Goal: Contribute content

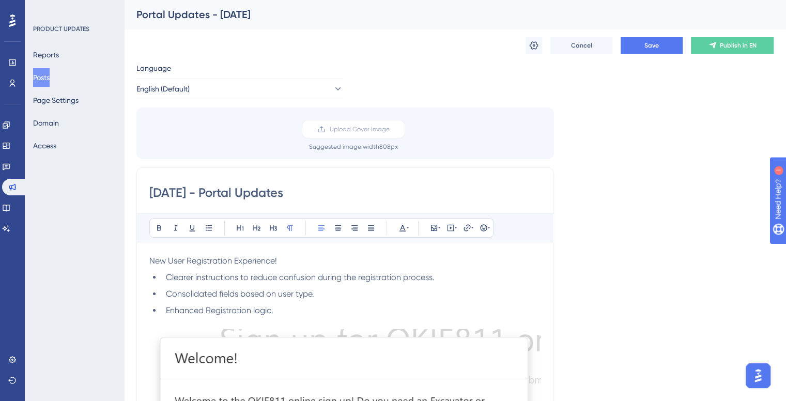
click at [45, 80] on button "Posts" at bounding box center [41, 77] width 17 height 19
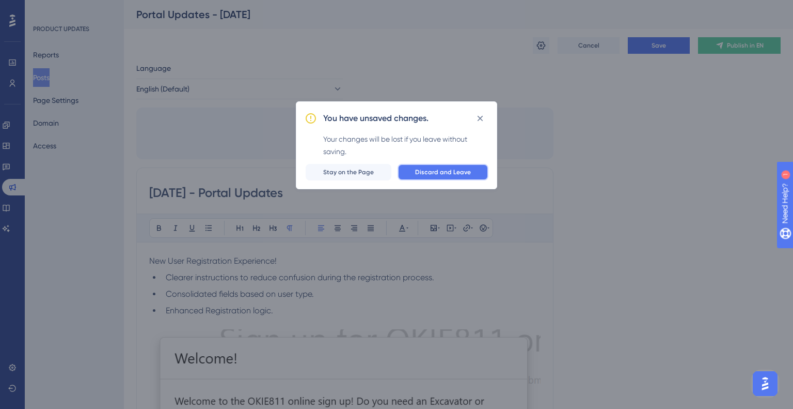
click at [422, 176] on button "Discard and Leave" at bounding box center [443, 172] width 91 height 17
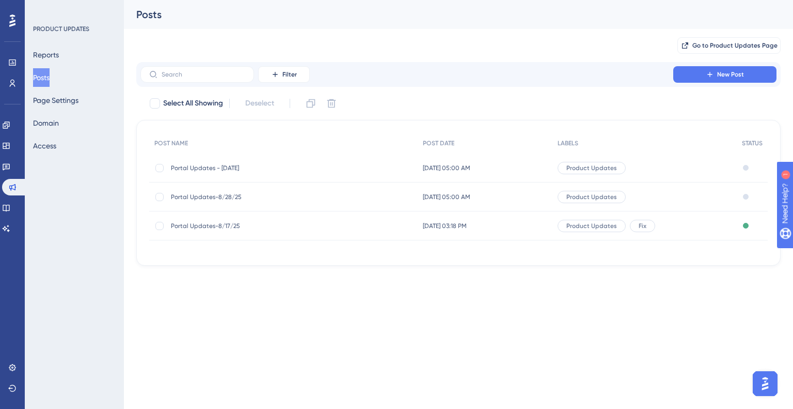
click at [234, 166] on span "Portal Updates - [DATE]" at bounding box center [253, 168] width 165 height 8
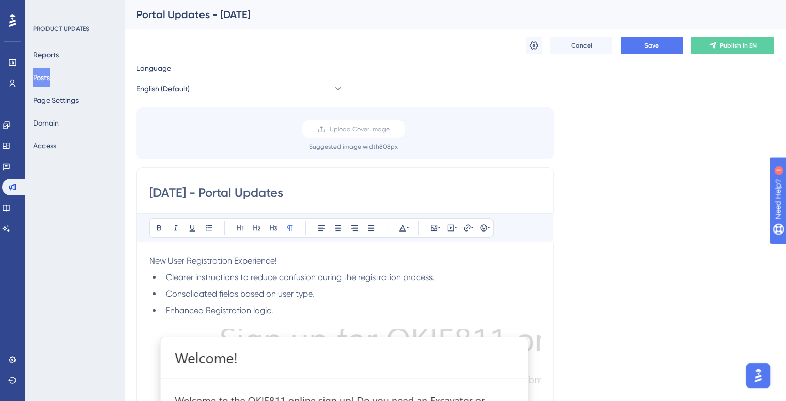
click at [49, 77] on button "Posts" at bounding box center [41, 77] width 17 height 19
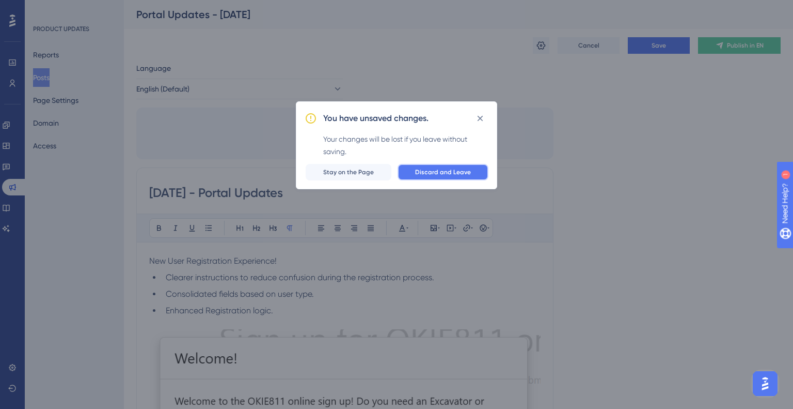
click at [417, 177] on button "Discard and Leave" at bounding box center [443, 172] width 91 height 17
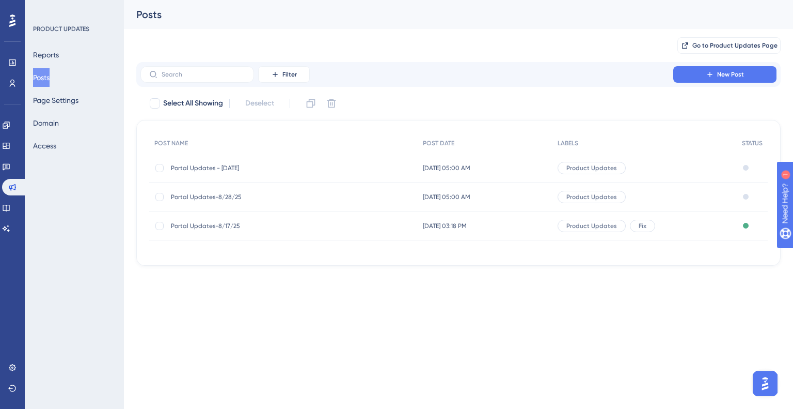
click at [306, 165] on span "Portal Updates - [DATE]" at bounding box center [253, 168] width 165 height 8
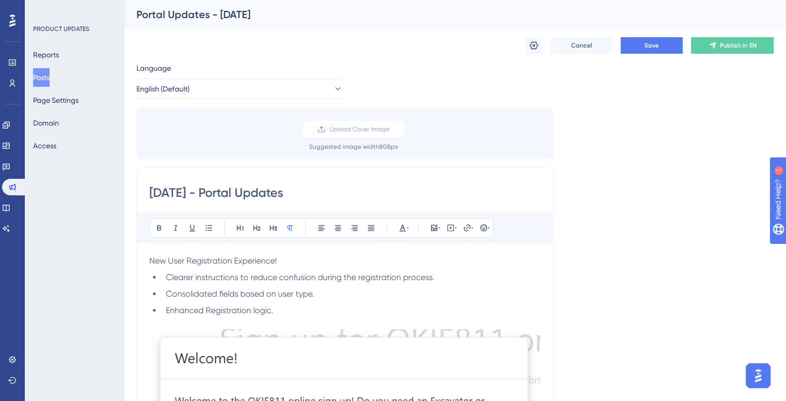
click at [39, 72] on button "Posts" at bounding box center [41, 77] width 17 height 19
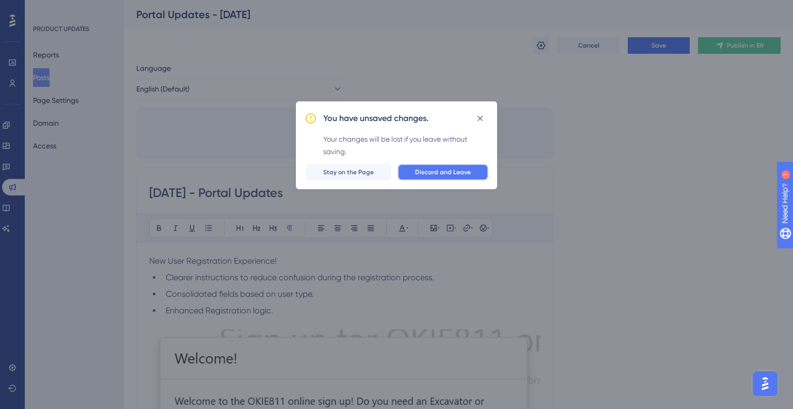
click at [465, 175] on span "Discard and Leave" at bounding box center [443, 172] width 56 height 8
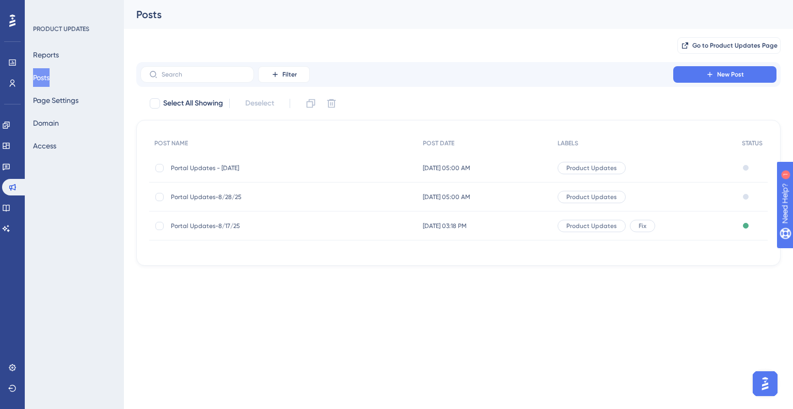
click at [258, 195] on span "Portal Updates-8/28/25" at bounding box center [253, 197] width 165 height 8
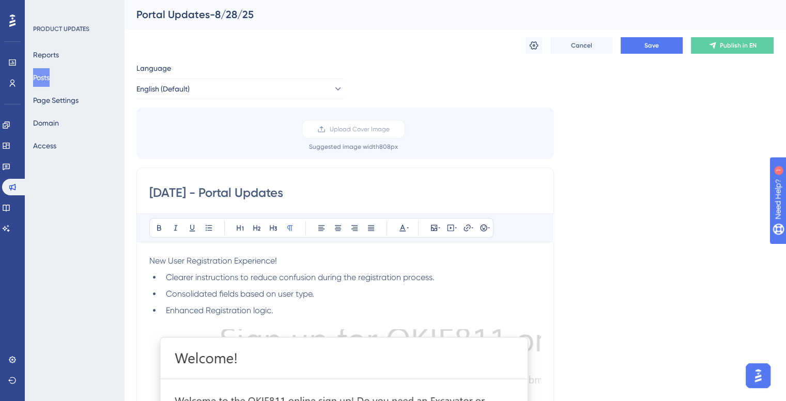
click at [50, 75] on button "Posts" at bounding box center [41, 77] width 17 height 19
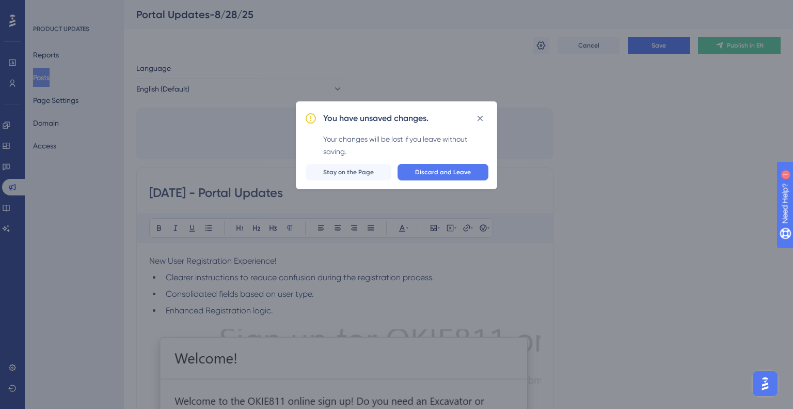
click at [432, 162] on div "You have unsaved changes. Your changes will be lost if you leave without saving…" at bounding box center [396, 145] width 201 height 88
click at [430, 169] on span "Discard and Leave" at bounding box center [443, 172] width 56 height 8
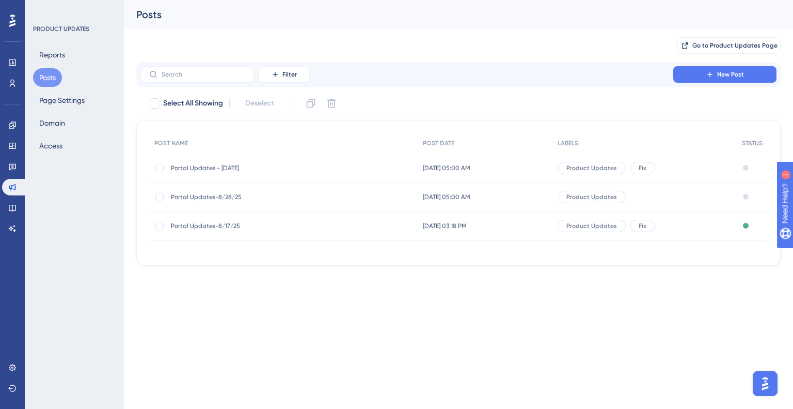
click at [258, 171] on div "Portal Updates - 9/2/2025 Portal Updates - 9/2/2025" at bounding box center [253, 167] width 165 height 29
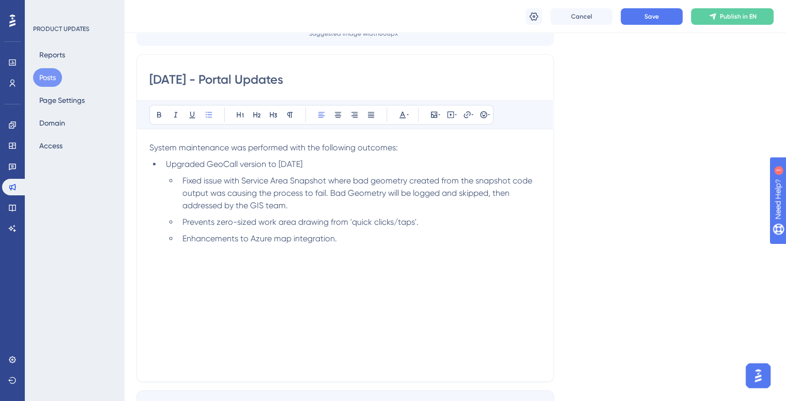
scroll to position [117, 0]
click at [670, 19] on button "Save" at bounding box center [651, 16] width 62 height 17
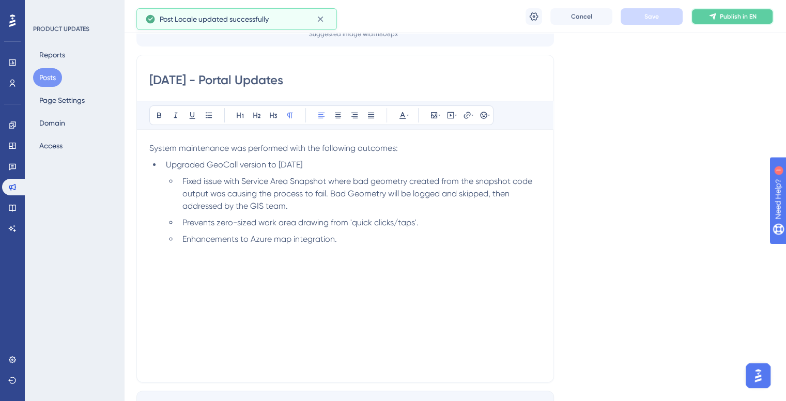
click at [725, 15] on span "Publish in EN" at bounding box center [738, 16] width 37 height 8
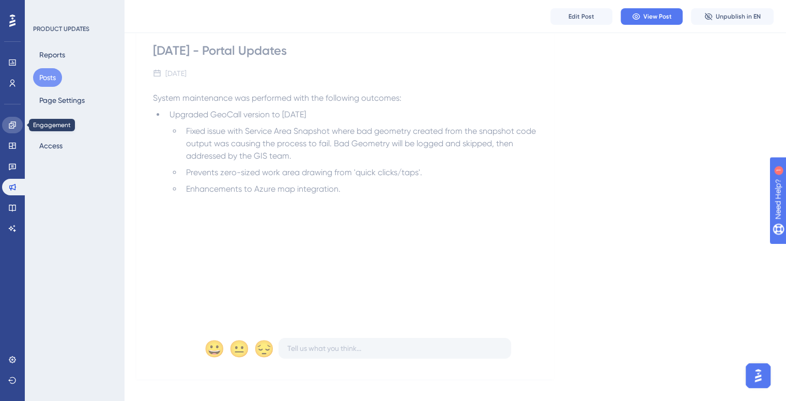
click at [10, 119] on link at bounding box center [12, 125] width 21 height 17
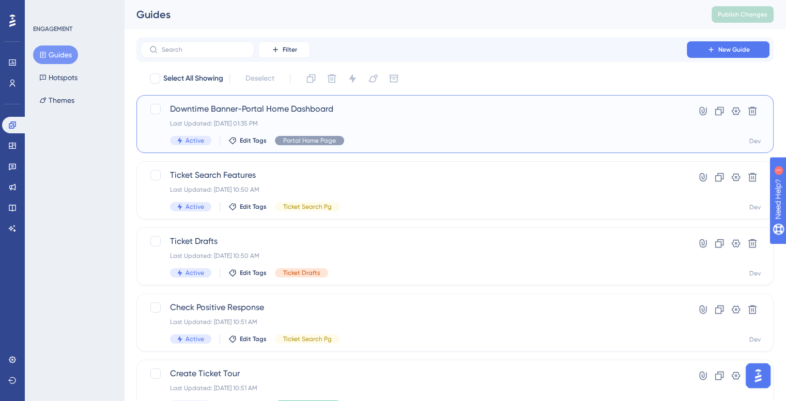
click at [483, 121] on div "Last Updated: Sep 02 2025, 01:35 PM" at bounding box center [413, 123] width 487 height 8
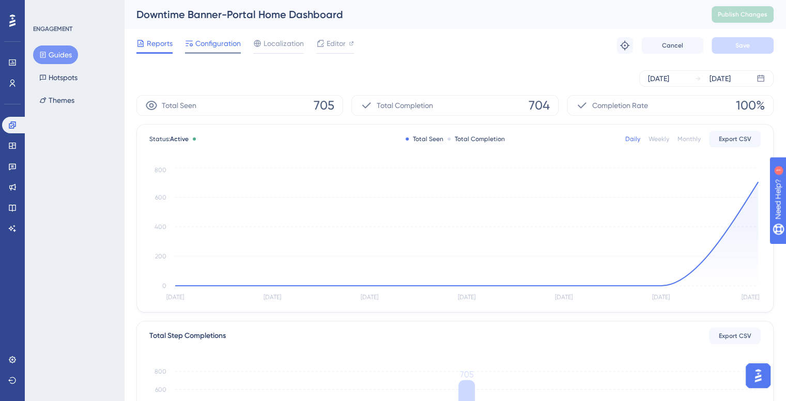
click at [215, 39] on span "Configuration" at bounding box center [217, 43] width 45 height 12
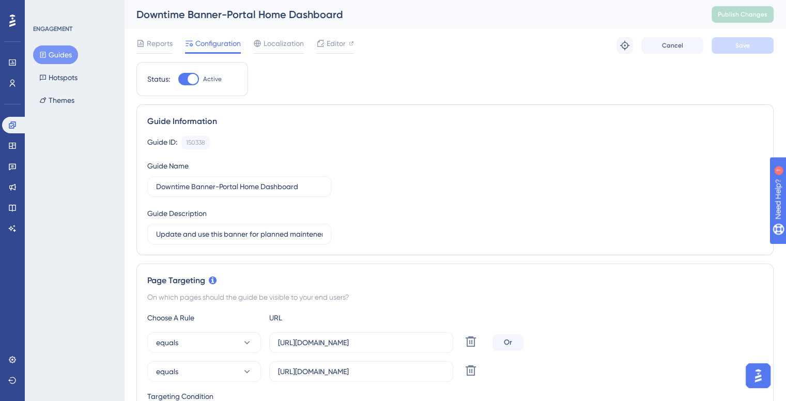
click at [192, 78] on div at bounding box center [192, 79] width 10 height 10
click at [178, 79] on input "Active" at bounding box center [178, 79] width 1 height 1
checkbox input "false"
click at [754, 41] on button "Save" at bounding box center [742, 45] width 62 height 17
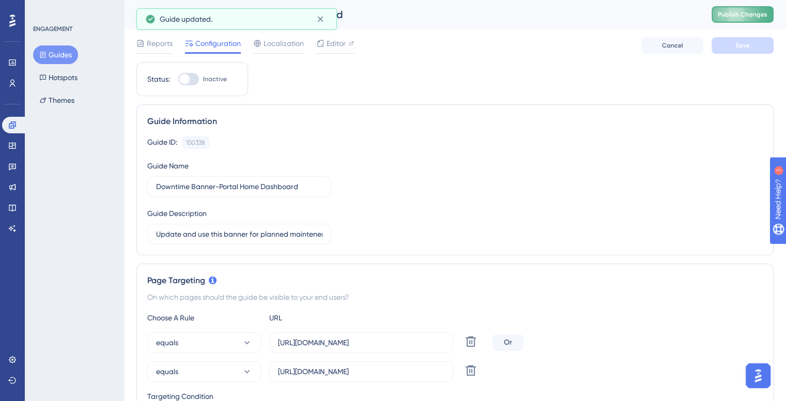
click at [752, 11] on span "Publish Changes" at bounding box center [742, 14] width 50 height 8
